Goal: Navigation & Orientation: Find specific page/section

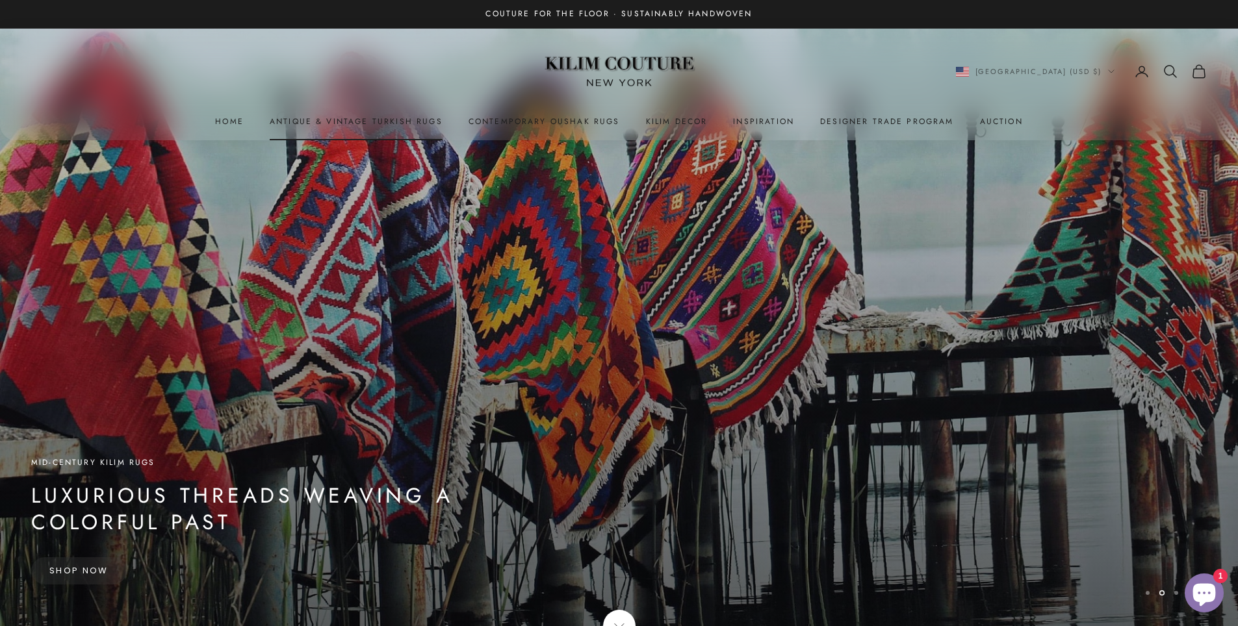
click at [365, 122] on link "Antique & Vintage Turkish Rugs" at bounding box center [356, 121] width 173 height 13
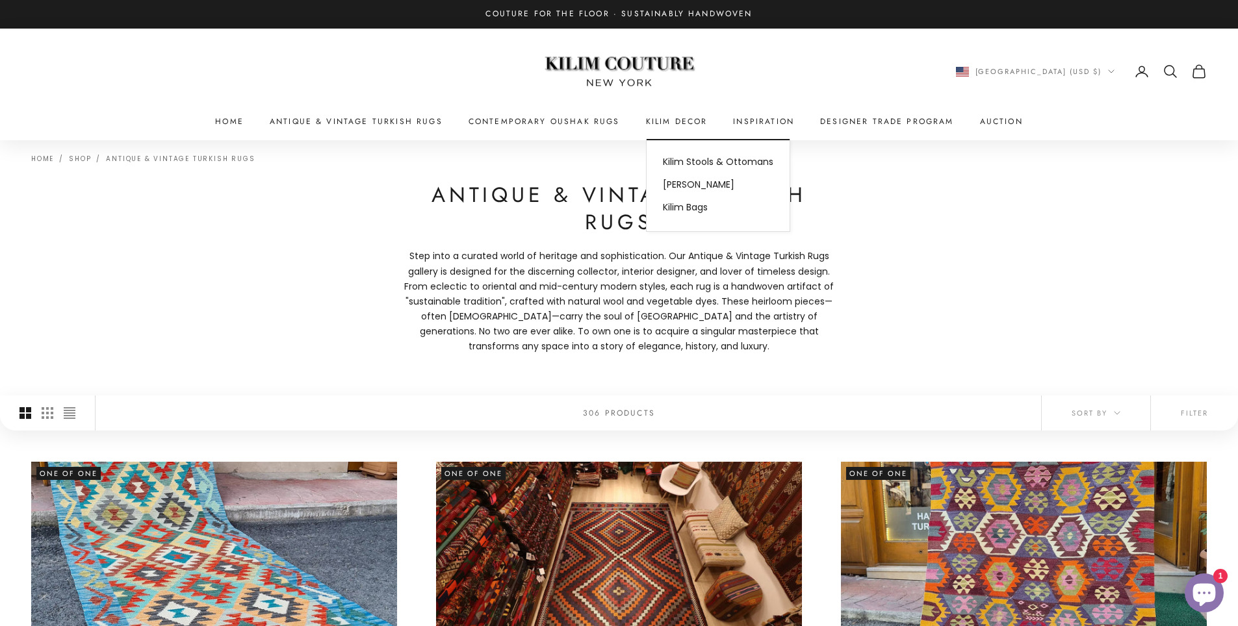
click at [671, 120] on summary "Kilim Decor" at bounding box center [677, 121] width 62 height 13
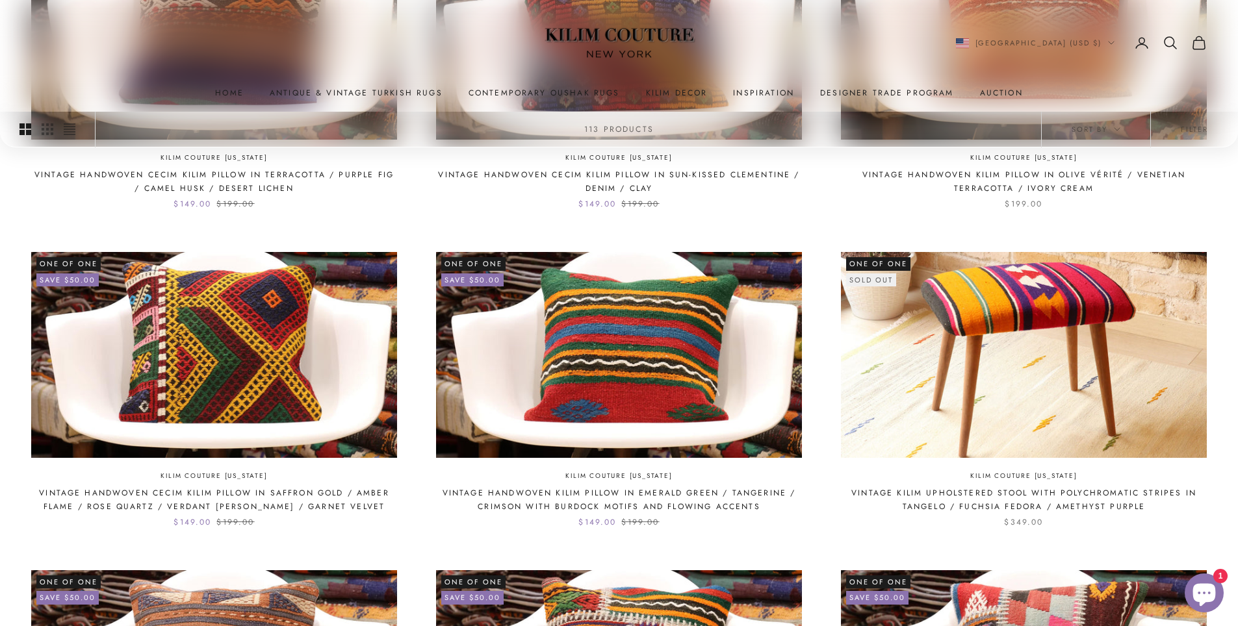
scroll to position [585, 0]
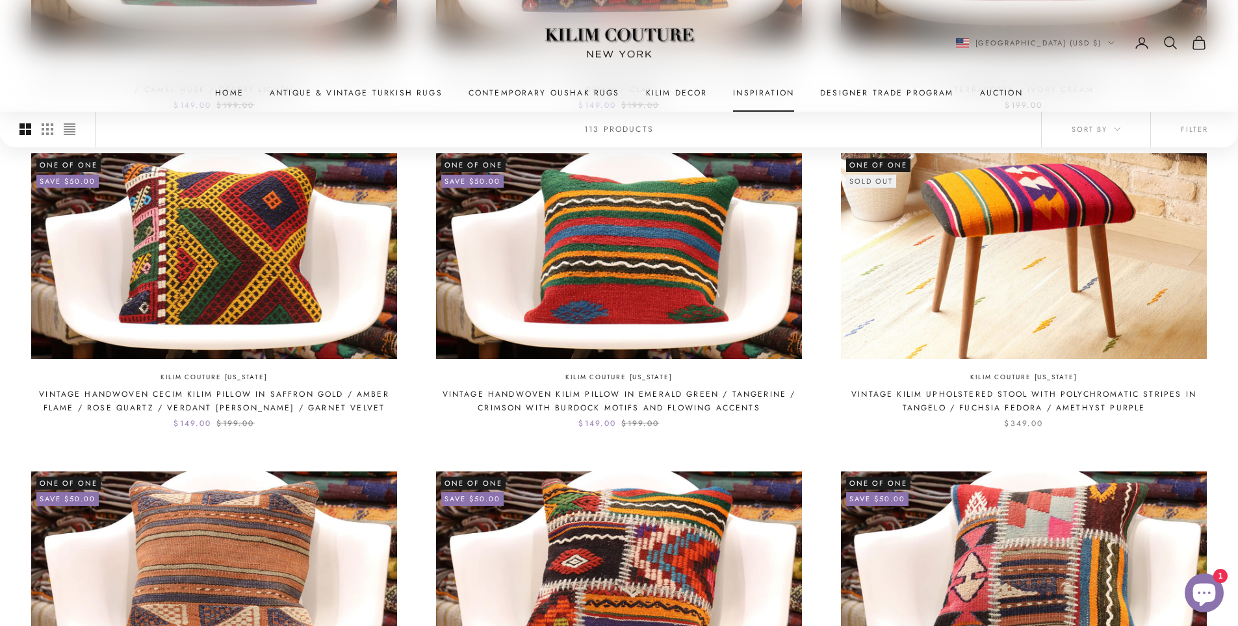
click at [769, 95] on link "Inspiration" at bounding box center [763, 92] width 61 height 13
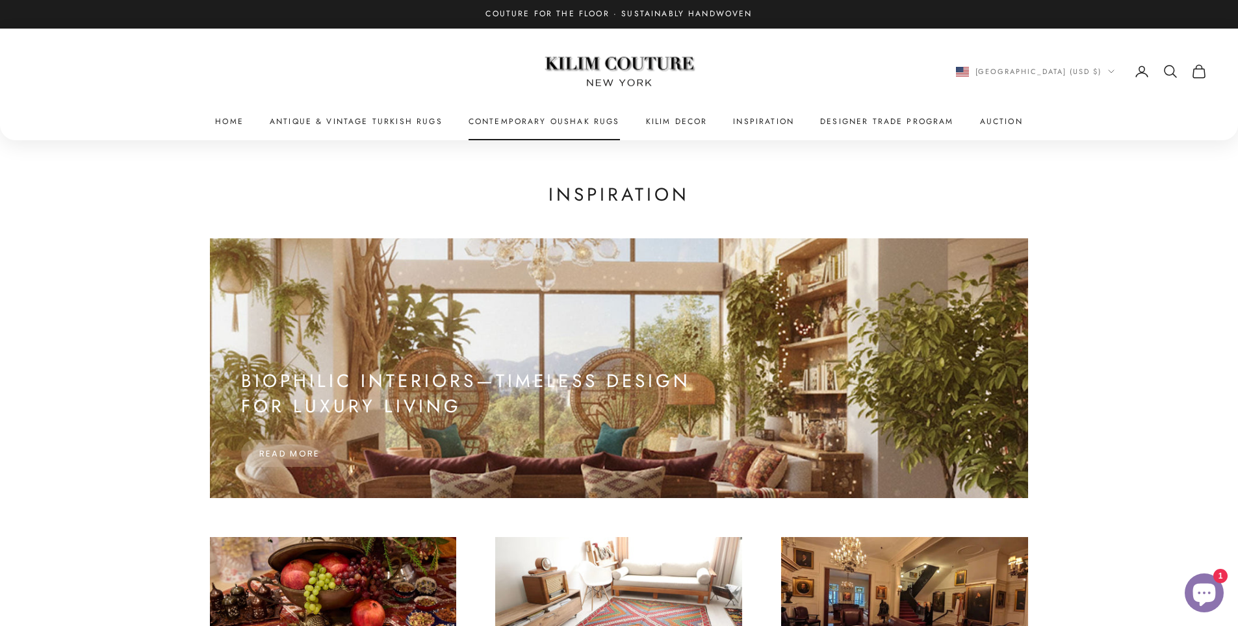
click at [515, 123] on link "Contemporary Oushak Rugs" at bounding box center [544, 121] width 151 height 13
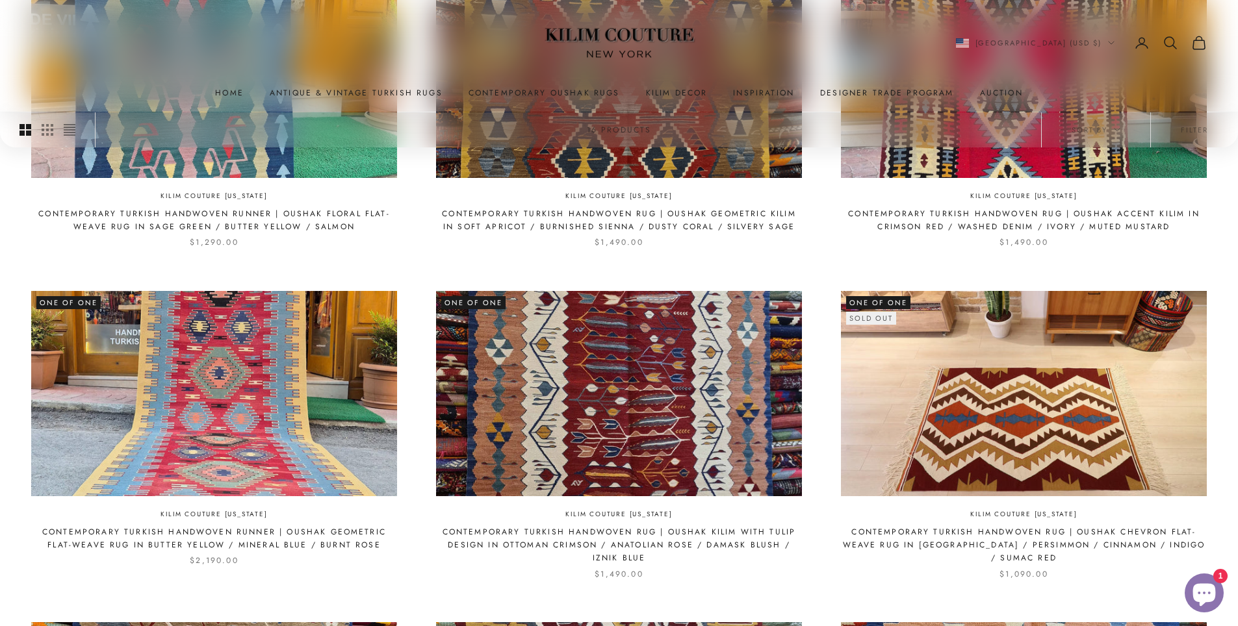
scroll to position [585, 0]
